Goal: Task Accomplishment & Management: Complete application form

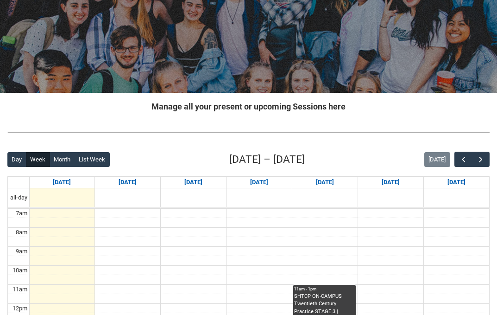
scroll to position [136, 0]
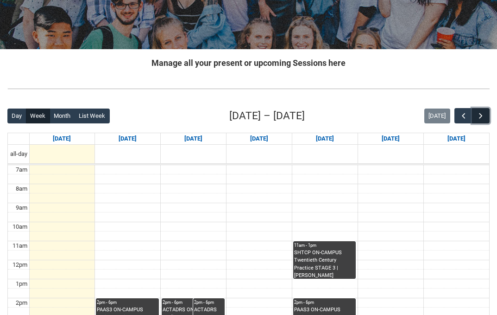
click at [478, 112] on span "button" at bounding box center [480, 115] width 9 height 9
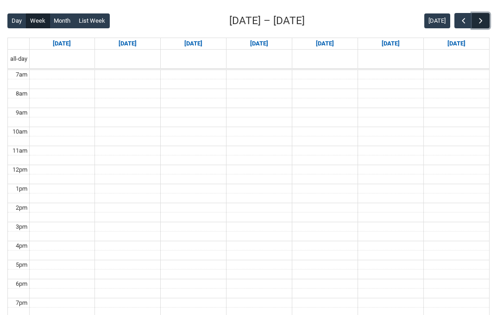
scroll to position [229, 0]
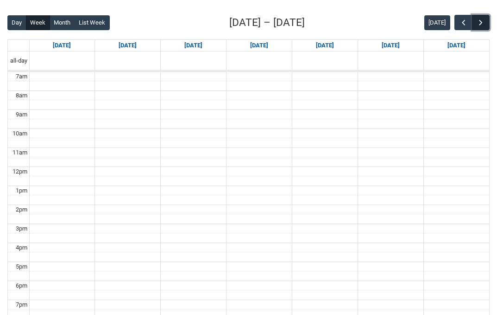
click at [480, 23] on span "button" at bounding box center [480, 22] width 9 height 9
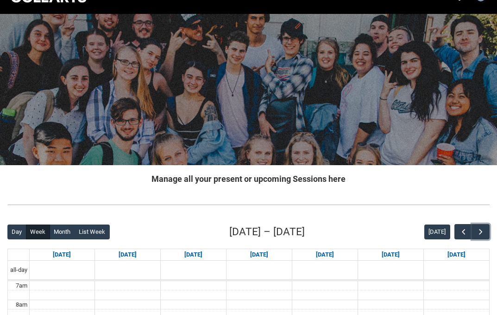
scroll to position [0, 0]
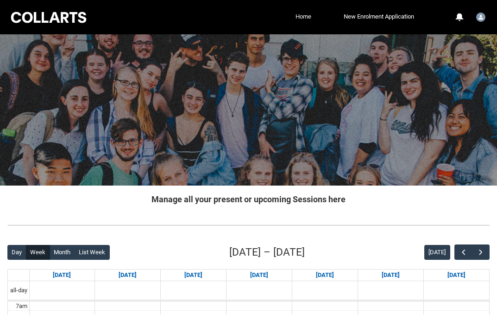
click at [300, 16] on link "Home" at bounding box center [303, 17] width 20 height 14
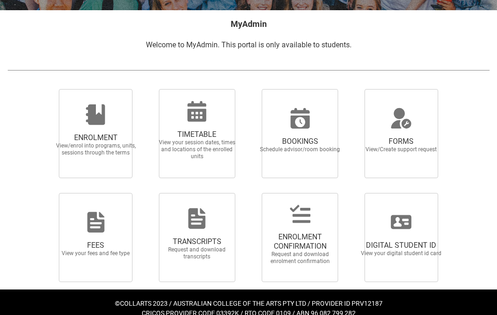
scroll to position [187, 0]
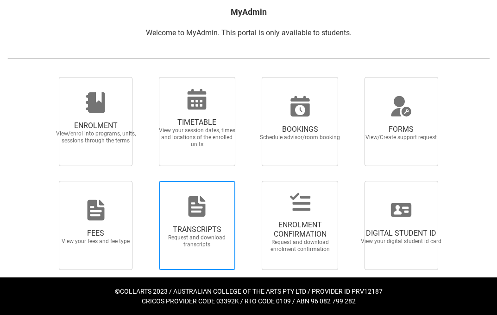
click at [196, 226] on span "TRANSCRIPTS" at bounding box center [197, 229] width 82 height 9
click at [149, 181] on input "TRANSCRIPTS Request and download transcripts" at bounding box center [149, 180] width 0 height 0
radio input "true"
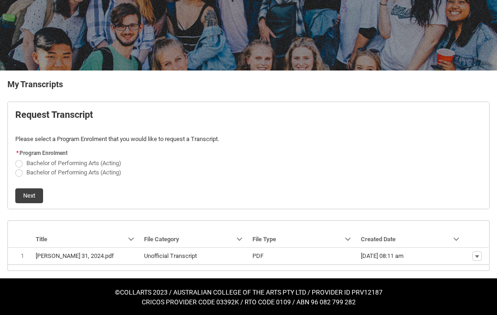
scroll to position [116, 0]
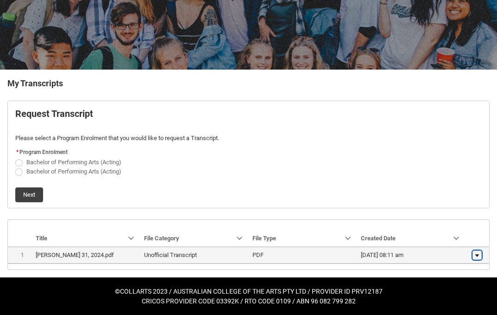
click at [478, 254] on lightning-primitive-icon "button" at bounding box center [477, 255] width 6 height 6
click at [459, 249] on span "Download" at bounding box center [455, 252] width 25 height 8
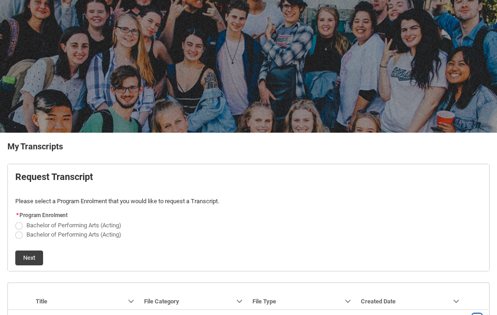
scroll to position [0, 0]
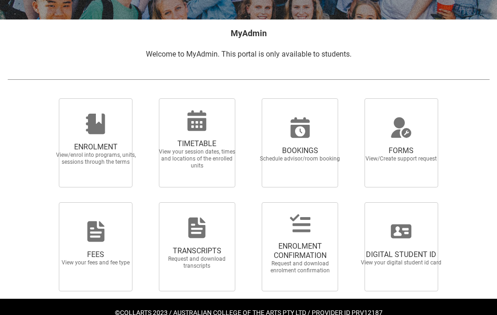
scroll to position [169, 0]
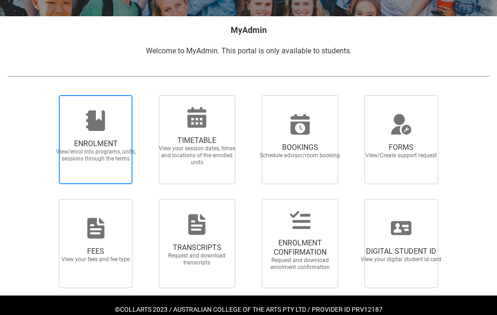
click at [97, 145] on span "ENROLMENT" at bounding box center [96, 143] width 82 height 9
click at [50, 95] on input "ENROLMENT View/enrol into programs, units, sessions through the terms" at bounding box center [49, 94] width 0 height 0
radio input "true"
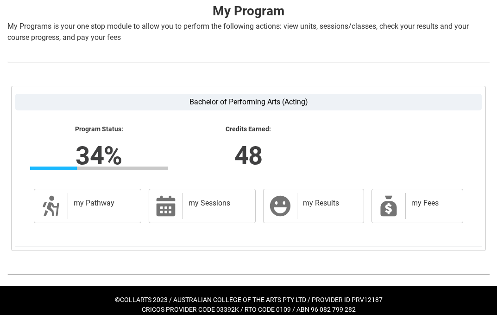
scroll to position [200, 0]
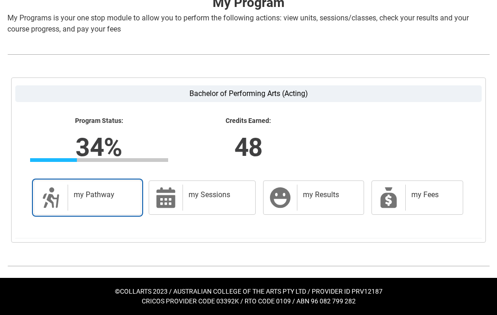
click at [87, 193] on h2 "my Pathway" at bounding box center [103, 194] width 58 height 9
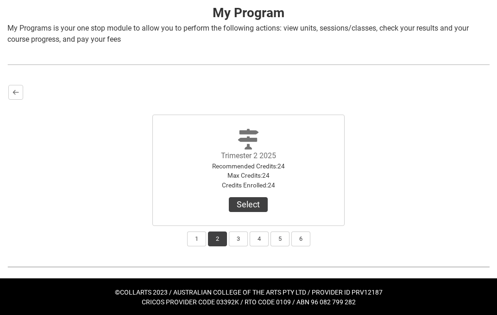
scroll to position [190, 0]
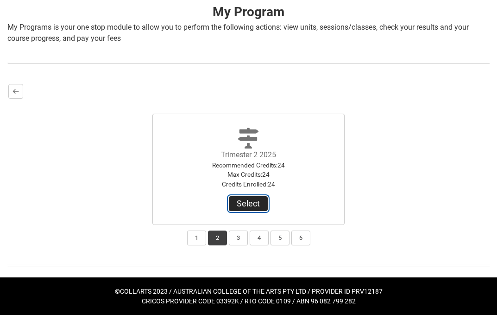
click at [253, 201] on button "Select" at bounding box center [248, 203] width 39 height 15
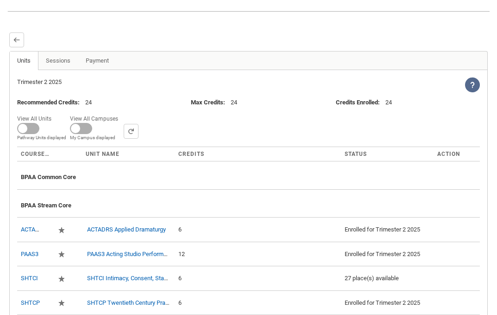
scroll to position [321, 0]
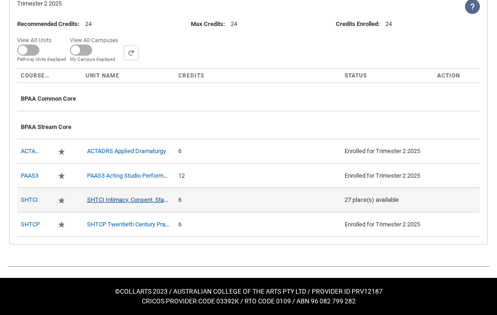
click at [148, 198] on link "SHTCI Intimacy, Consent, Stage Combat" at bounding box center [139, 199] width 105 height 7
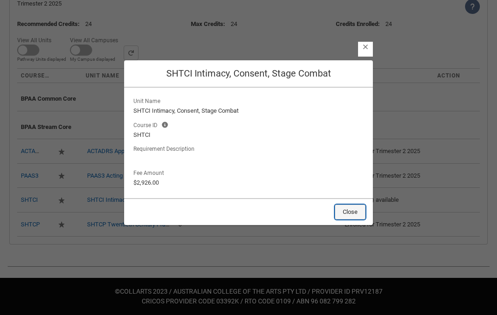
click at [346, 208] on button "Close" at bounding box center [350, 211] width 31 height 15
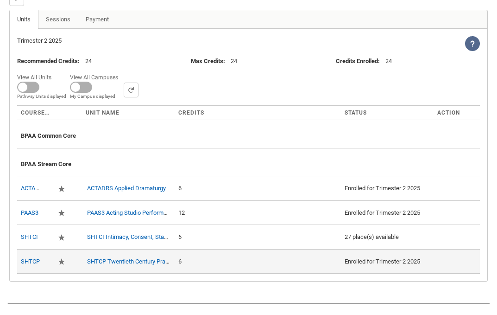
scroll to position [283, 0]
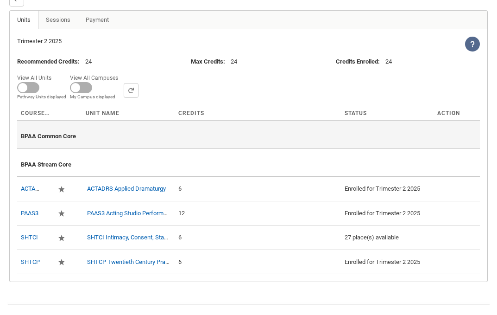
click at [67, 137] on span "BPAA Common Core" at bounding box center [48, 135] width 55 height 7
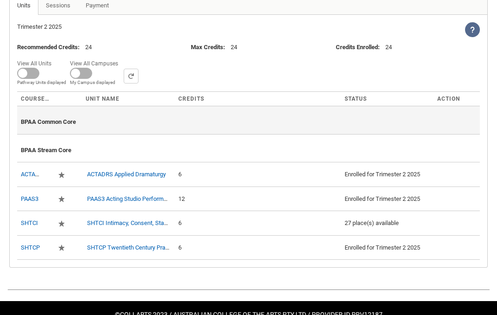
scroll to position [299, 0]
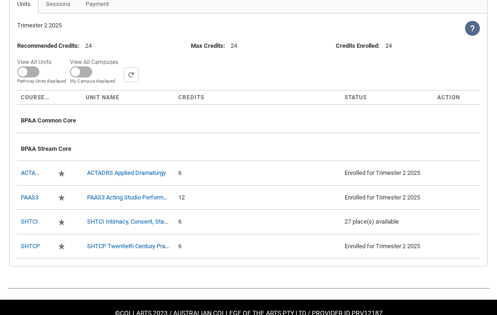
click at [471, 30] on icon at bounding box center [472, 28] width 6 height 6
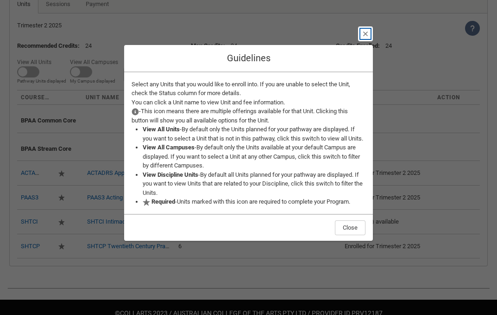
click at [366, 30] on lightning-primitive-icon "button" at bounding box center [365, 33] width 6 height 7
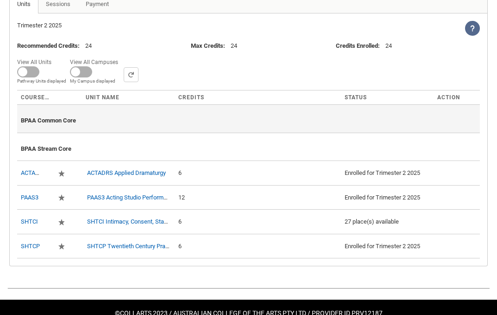
scroll to position [280, 0]
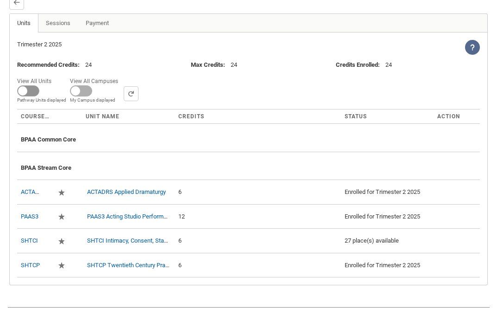
click at [25, 88] on span at bounding box center [28, 90] width 22 height 11
click at [55, 75] on input "View All Units All Units displayed Pathway Units displayed" at bounding box center [55, 75] width 0 height 0
checkbox input "true"
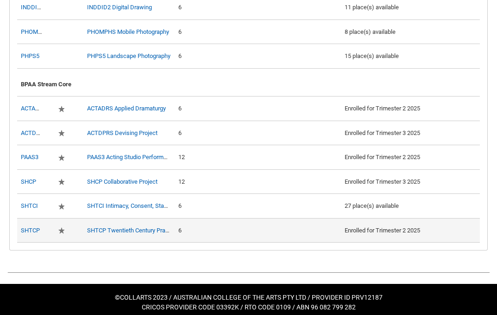
scroll to position [658, 0]
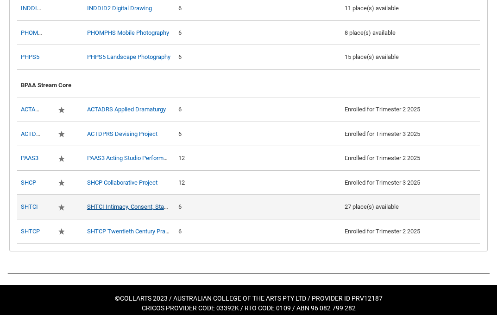
click at [143, 207] on link "SHTCI Intimacy, Consent, Stage Combat" at bounding box center [139, 206] width 105 height 7
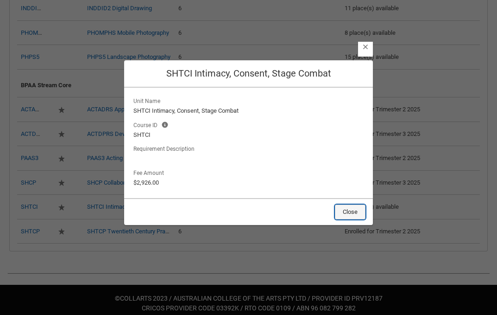
click at [355, 210] on button "Close" at bounding box center [350, 211] width 31 height 15
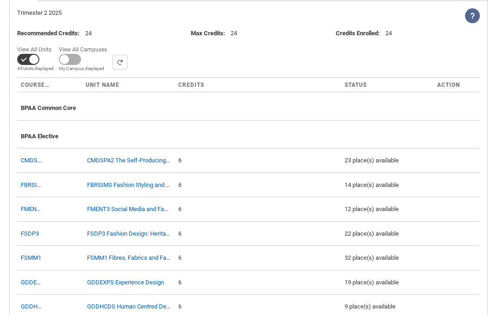
scroll to position [308, 0]
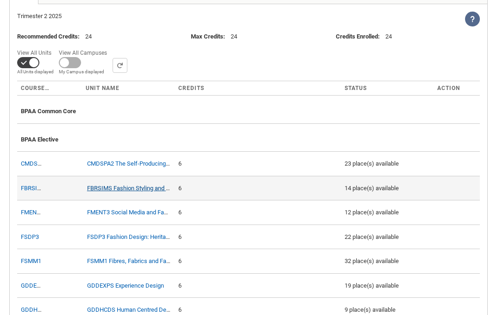
click at [145, 186] on link "FBRSIMS Fashion Styling and Image Making" at bounding box center [145, 187] width 116 height 7
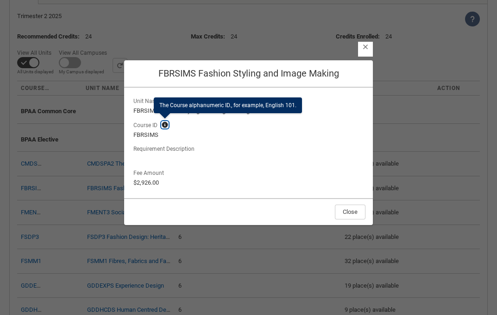
click at [165, 125] on lightning-primitive-icon "button" at bounding box center [165, 124] width 6 height 7
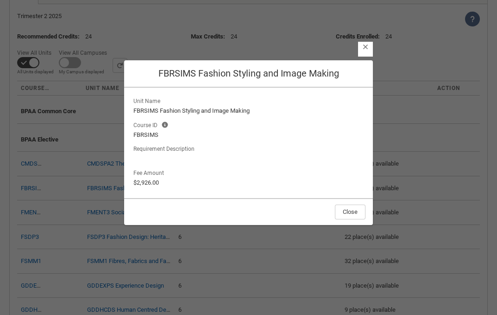
click at [255, 164] on div "Unit Name FBRSIMS Fashion Styling and Image Making Course ID Course ID Help Inf…" at bounding box center [248, 143] width 249 height 110
click at [350, 212] on button "Close" at bounding box center [350, 211] width 31 height 15
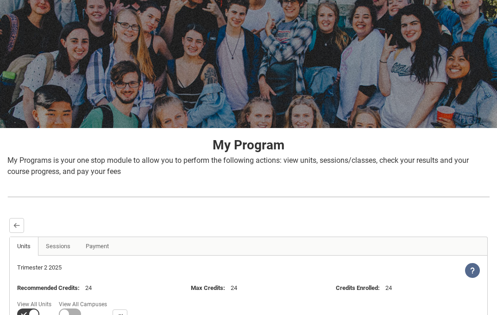
scroll to position [62, 0]
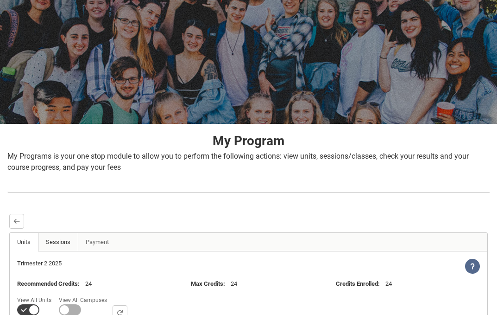
click at [59, 239] on link "Sessions" at bounding box center [58, 242] width 40 height 19
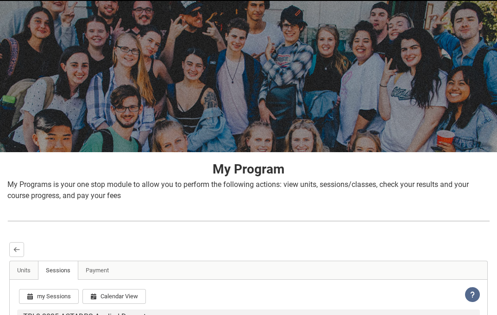
scroll to position [59, 0]
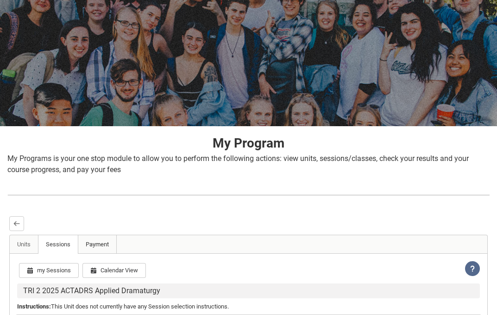
click at [99, 241] on link "Payment" at bounding box center [97, 244] width 39 height 19
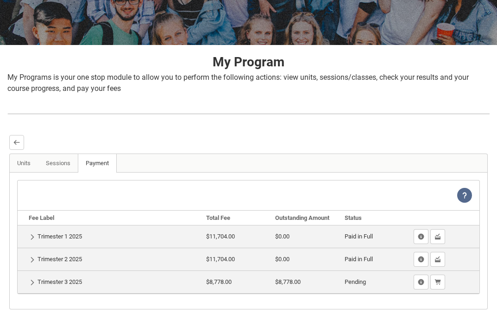
scroll to position [205, 0]
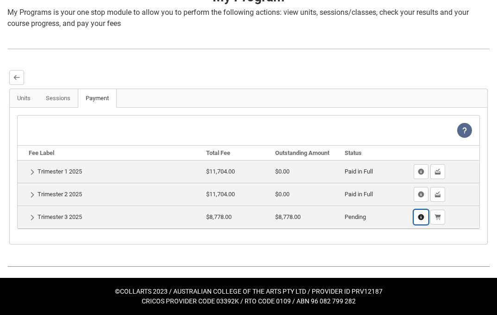
click at [418, 217] on lightning-primitive-icon "button" at bounding box center [421, 217] width 6 height 7
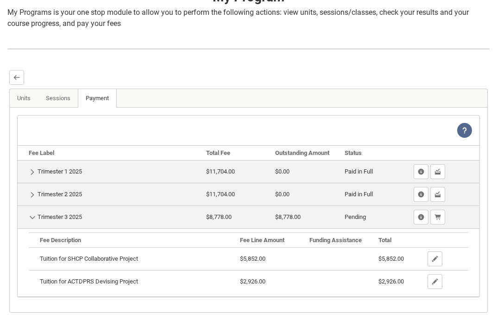
click at [404, 127] on div "View Help" at bounding box center [249, 130] width 462 height 30
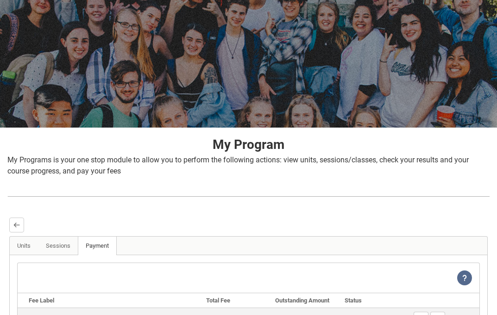
scroll to position [0, 0]
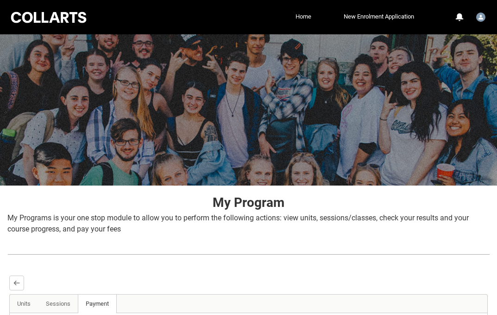
click at [302, 14] on link "Home" at bounding box center [303, 17] width 20 height 14
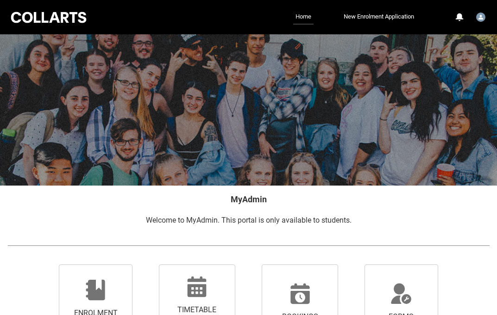
click at [302, 15] on link "Home" at bounding box center [303, 17] width 20 height 15
